Goal: Check status

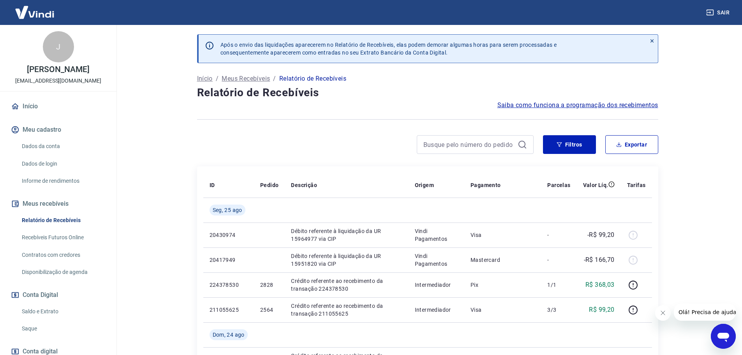
click at [48, 308] on link "Saldo e Extrato" at bounding box center [63, 311] width 88 height 16
